Goal: Task Accomplishment & Management: Manage account settings

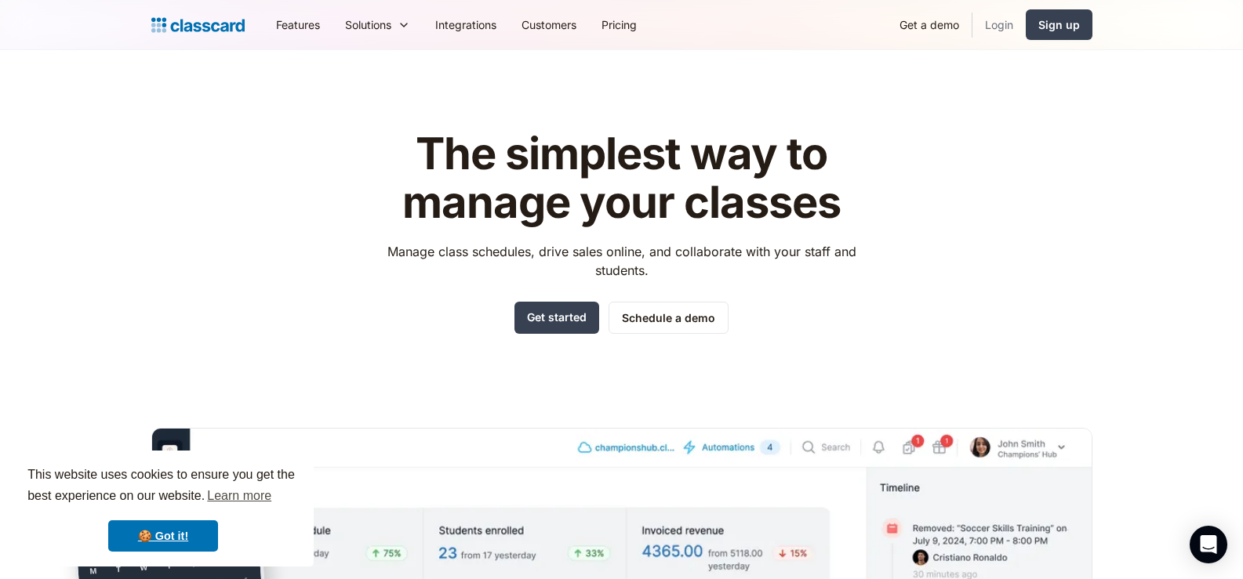
click at [1000, 21] on link "Login" at bounding box center [998, 24] width 53 height 35
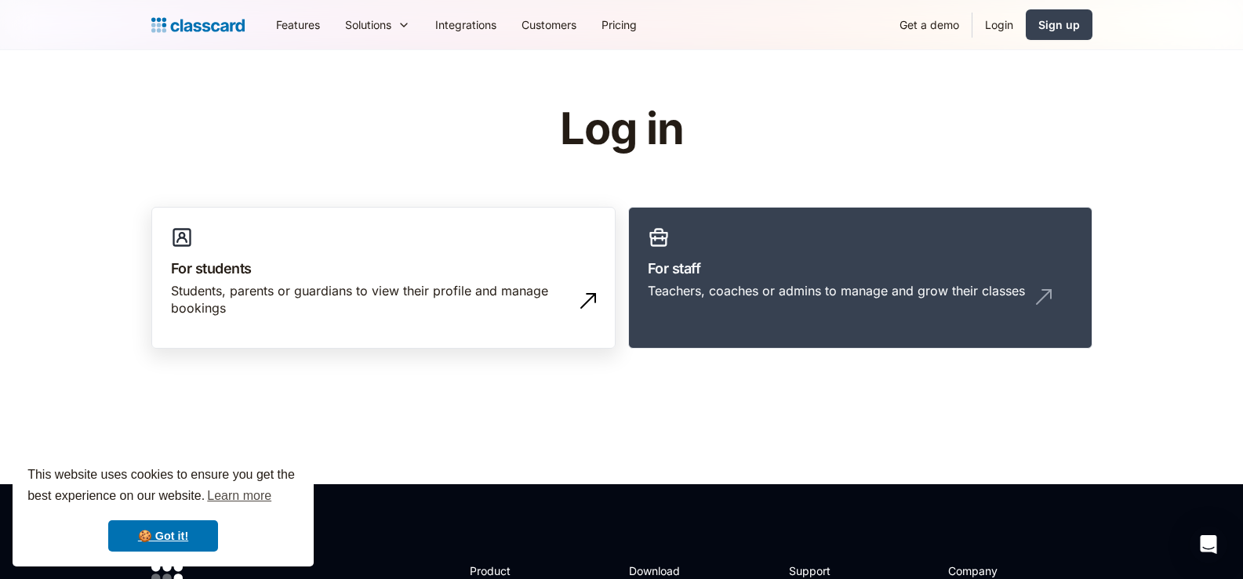
click at [494, 278] on h3 "For students" at bounding box center [383, 268] width 425 height 21
click at [251, 307] on div "Students, parents or guardians to view their profile and manage bookings" at bounding box center [368, 299] width 394 height 35
